Goal: Task Accomplishment & Management: Manage account settings

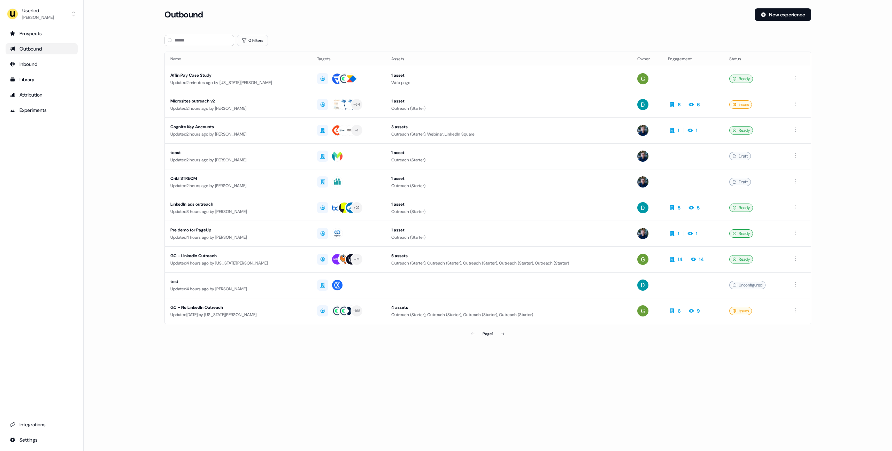
click at [139, 103] on main "Loading... Outbound New experience 0 Filters Name Targets Assets Owner Engageme…" at bounding box center [488, 184] width 808 height 352
click at [86, 317] on main "Loading... Outbound New experience 0 Filters Name Targets Assets Owner Engageme…" at bounding box center [488, 184] width 808 height 352
click at [54, 185] on div "Prospects Outbound Inbound Library Attribution Experiments Integrations Settings" at bounding box center [42, 236] width 72 height 417
click at [119, 94] on main "Loading... Outbound New experience 0 Filters Name Targets Assets Owner Engageme…" at bounding box center [488, 184] width 808 height 352
click at [129, 71] on main "Loading... Outbound New experience 0 Filters Name Targets Assets Owner Engageme…" at bounding box center [488, 184] width 808 height 352
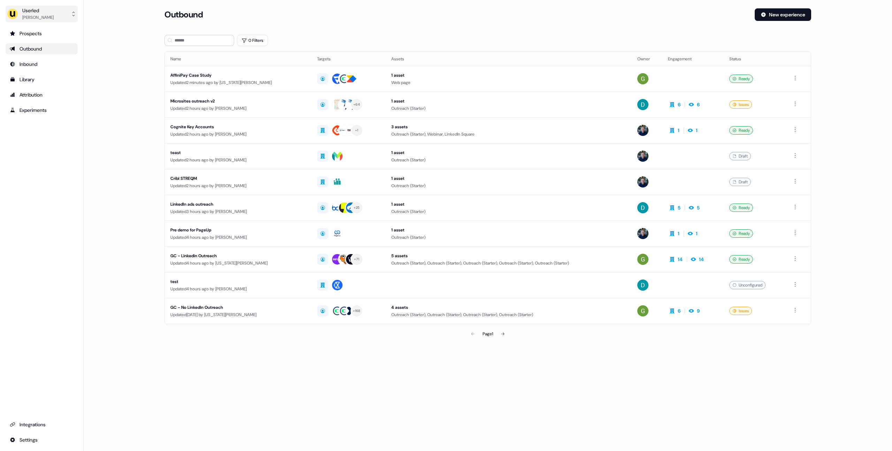
click at [23, 16] on div "[PERSON_NAME]" at bounding box center [37, 17] width 31 height 7
click at [39, 36] on div "Impersonate (Admin)" at bounding box center [41, 32] width 66 height 13
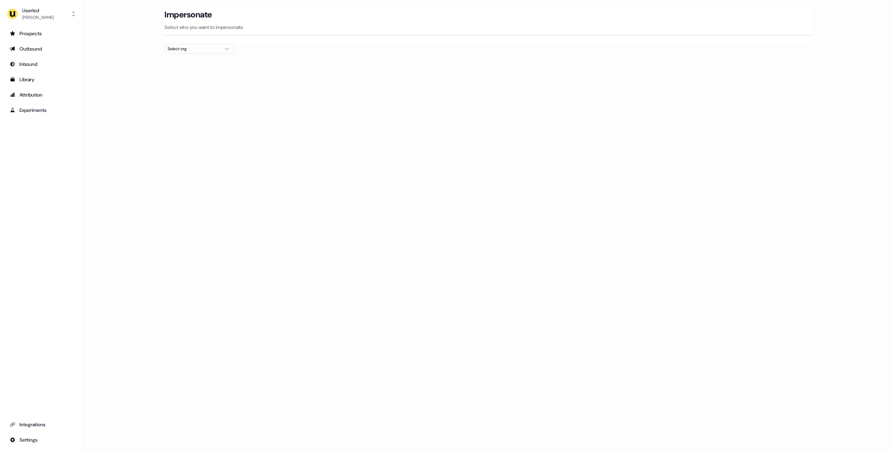
click at [184, 46] on div "Select org" at bounding box center [194, 48] width 52 height 7
type input "******"
click at [194, 73] on div "AffiniPay" at bounding box center [199, 73] width 69 height 11
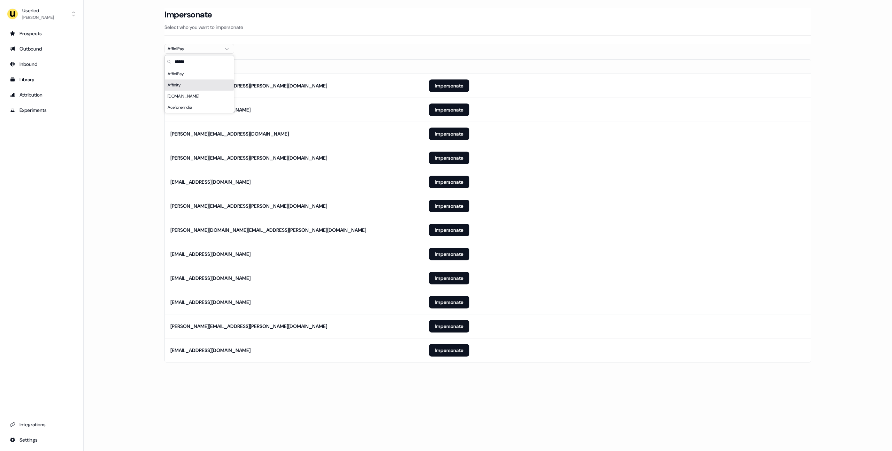
click at [381, 62] on th "Email" at bounding box center [294, 67] width 258 height 14
click at [441, 81] on button "Impersonate" at bounding box center [449, 85] width 40 height 13
